Goal: Share content: Share content

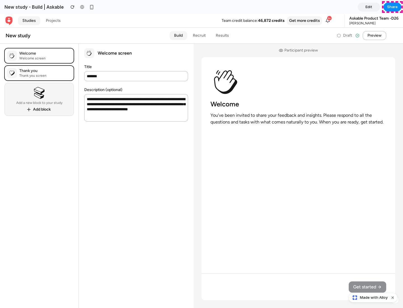
click at [393, 7] on span "Share" at bounding box center [392, 7] width 11 height 6
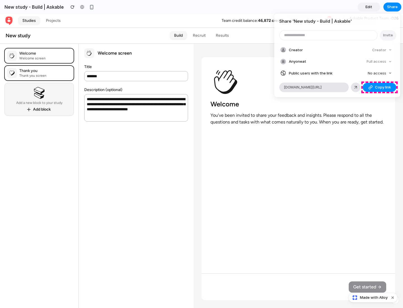
click at [380, 87] on span "Copy link" at bounding box center [383, 88] width 16 height 6
click at [374, 298] on div "Share ' New study - Build | Askable ' Invite Creator Creator Anyone at Full acc…" at bounding box center [201, 154] width 403 height 308
